Goal: Task Accomplishment & Management: Use online tool/utility

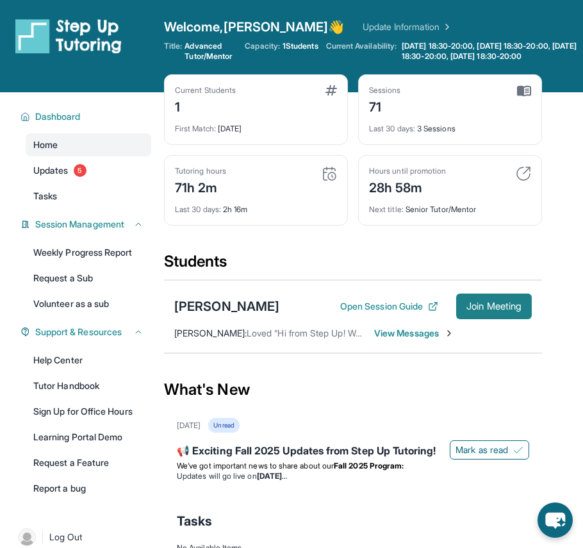
click at [487, 319] on button "Join Meeting" at bounding box center [494, 307] width 76 height 26
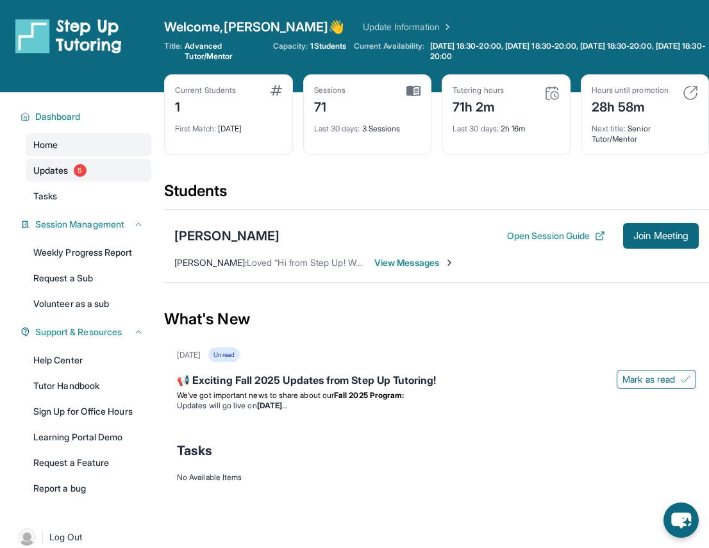
click at [87, 169] on span "5" at bounding box center [80, 170] width 13 height 13
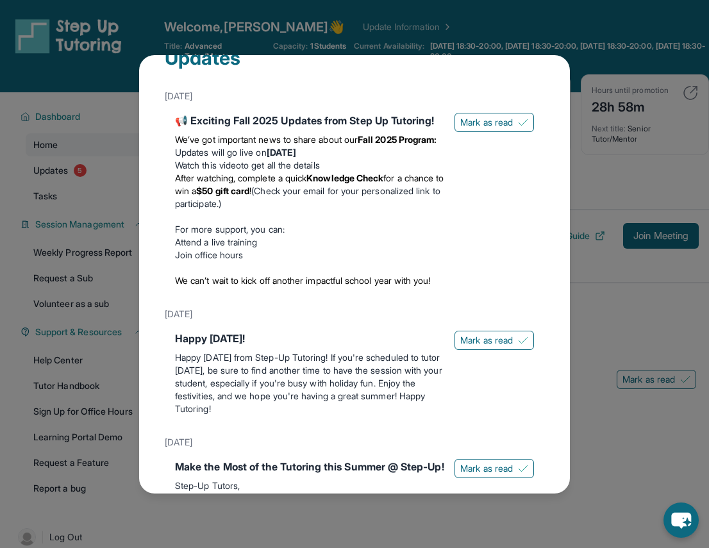
scroll to position [64, 0]
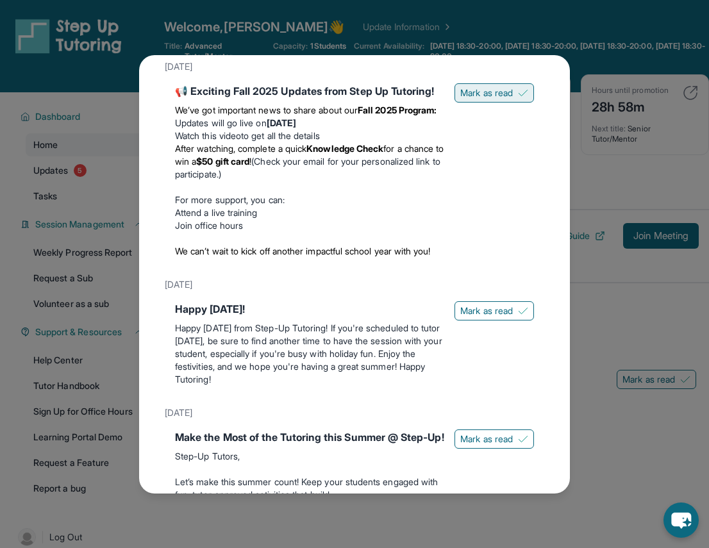
click at [521, 87] on button "Mark as read" at bounding box center [494, 92] width 79 height 19
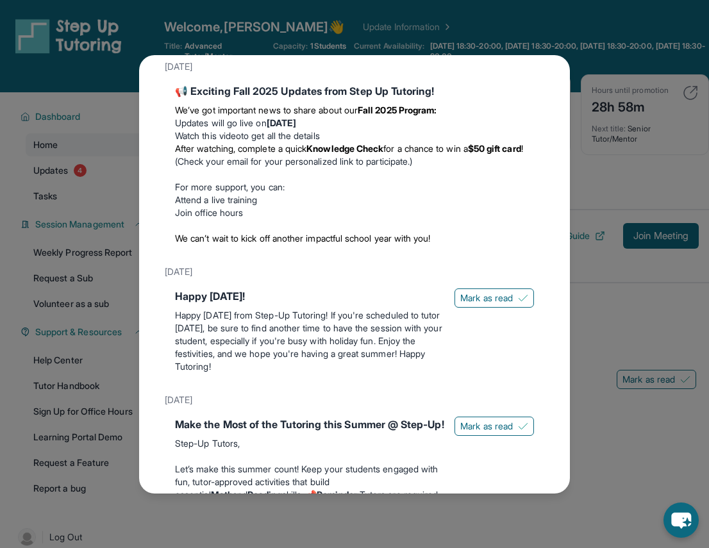
click at [480, 308] on div "Happy [DATE]! Happy [DATE] from Step-Up Tutoring! If you're scheduled to tutor …" at bounding box center [354, 333] width 359 height 90
click at [480, 303] on span "Mark as read" at bounding box center [486, 298] width 53 height 13
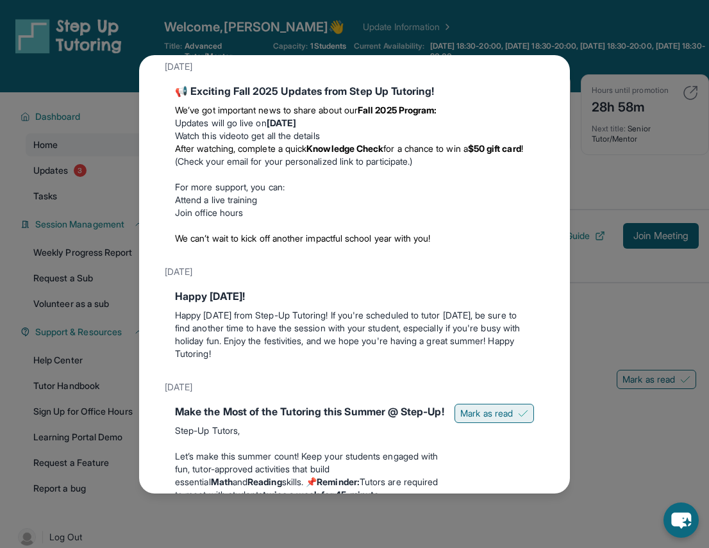
click at [468, 415] on span "Mark as read" at bounding box center [486, 413] width 53 height 13
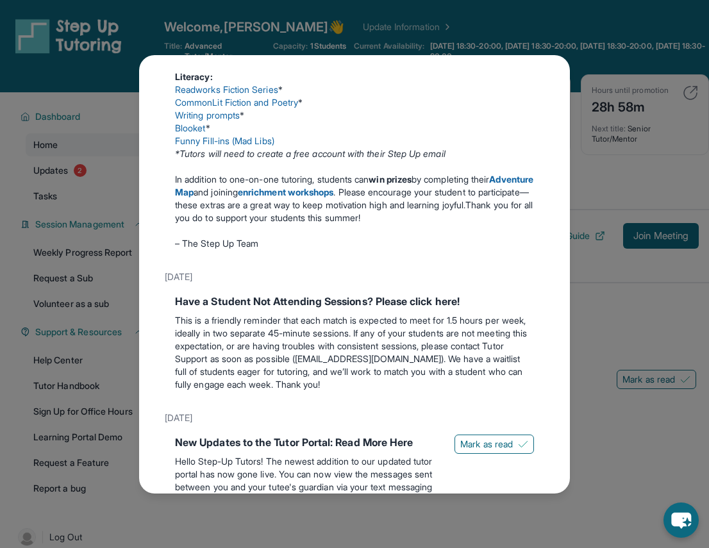
scroll to position [641, 0]
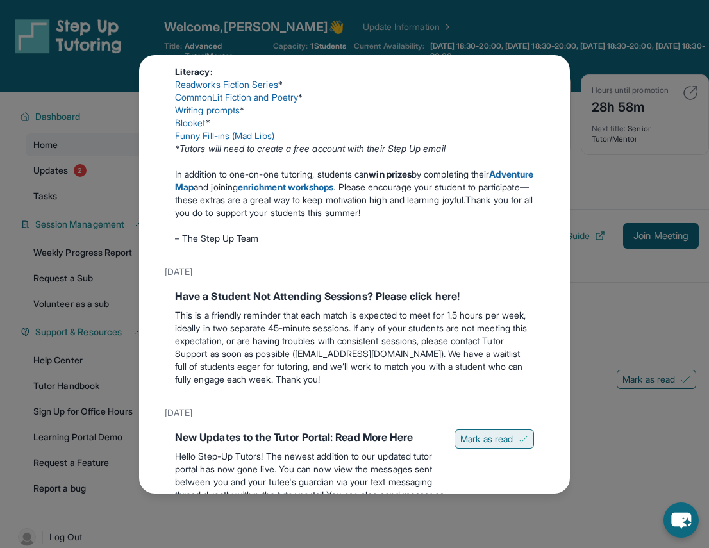
click at [467, 446] on span "Mark as read" at bounding box center [486, 439] width 53 height 13
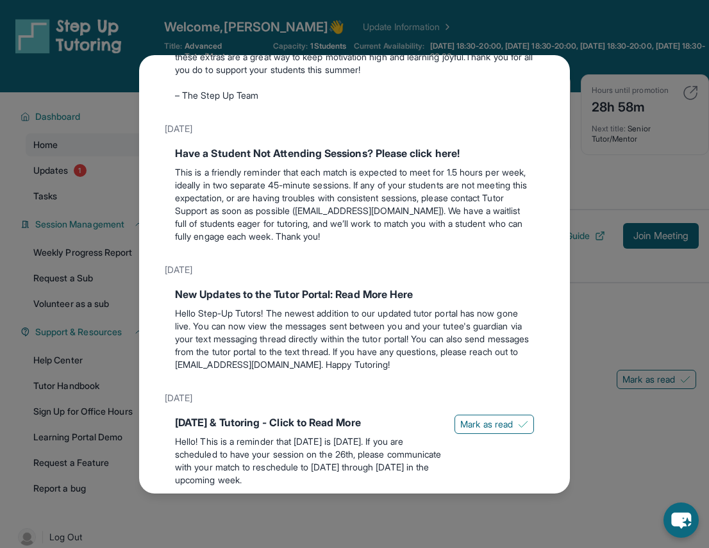
scroll to position [833, 0]
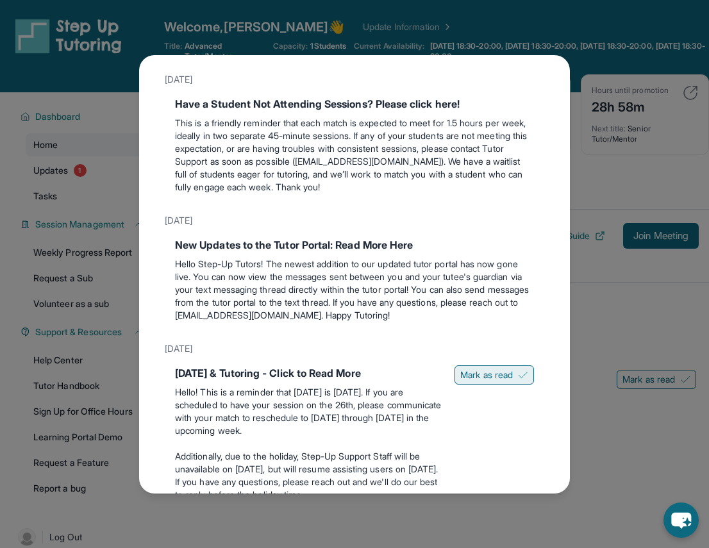
click at [489, 381] on span "Mark as read" at bounding box center [486, 375] width 53 height 13
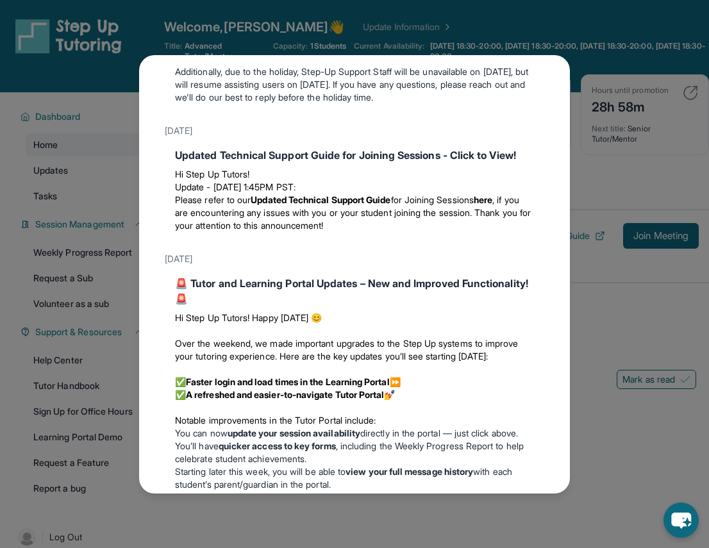
scroll to position [1218, 0]
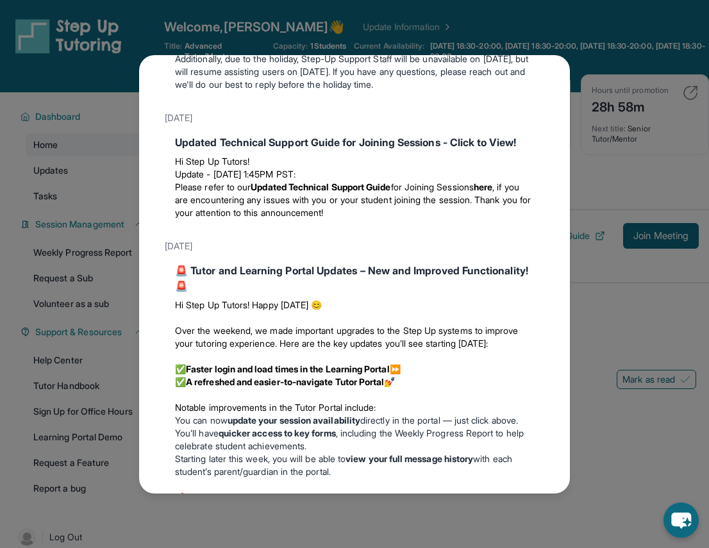
click at [592, 335] on div "Updates [DATE] 📢 Exciting Fall 2025 Updates from Step Up Tutoring! We’ve got im…" at bounding box center [354, 274] width 709 height 548
